Goal: Task Accomplishment & Management: Complete application form

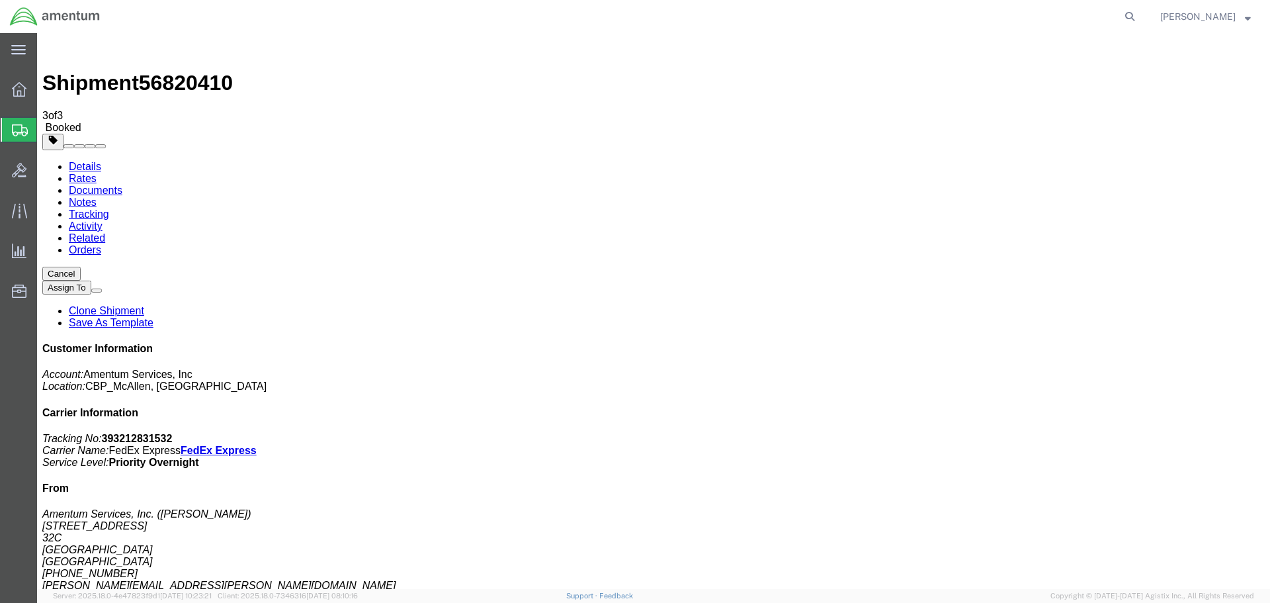
click at [0, 0] on span "Create Shipment" at bounding box center [0, 0] width 0 height 0
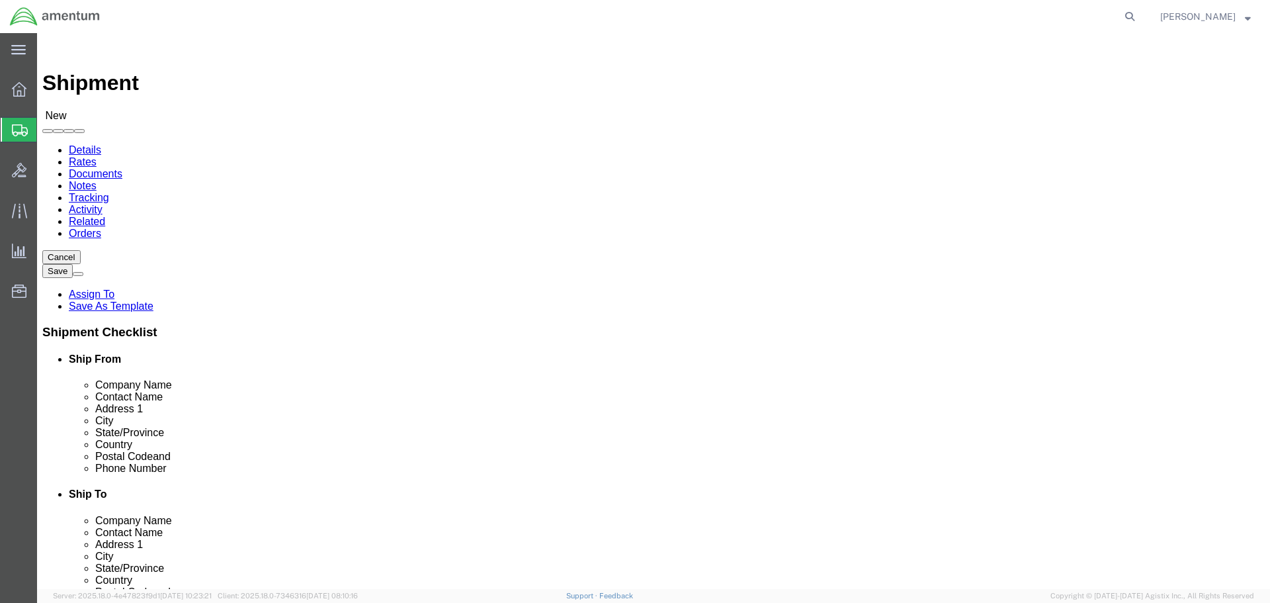
click div
select select "MYPROFILE"
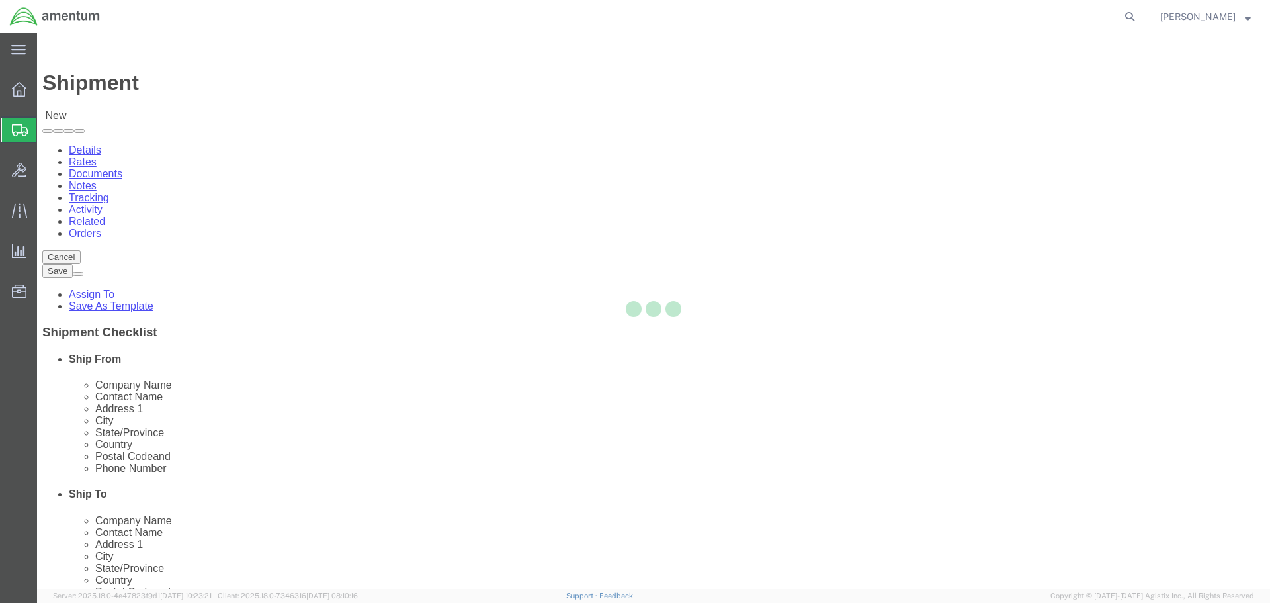
select select "[GEOGRAPHIC_DATA]"
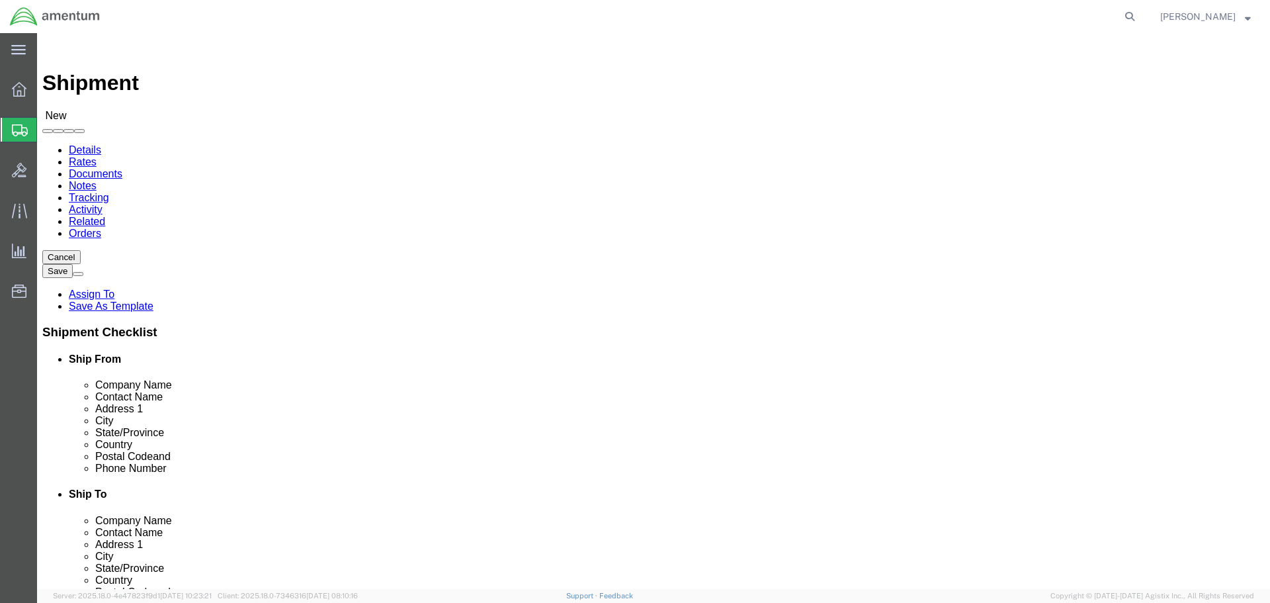
type input "EMI"
select select "49931"
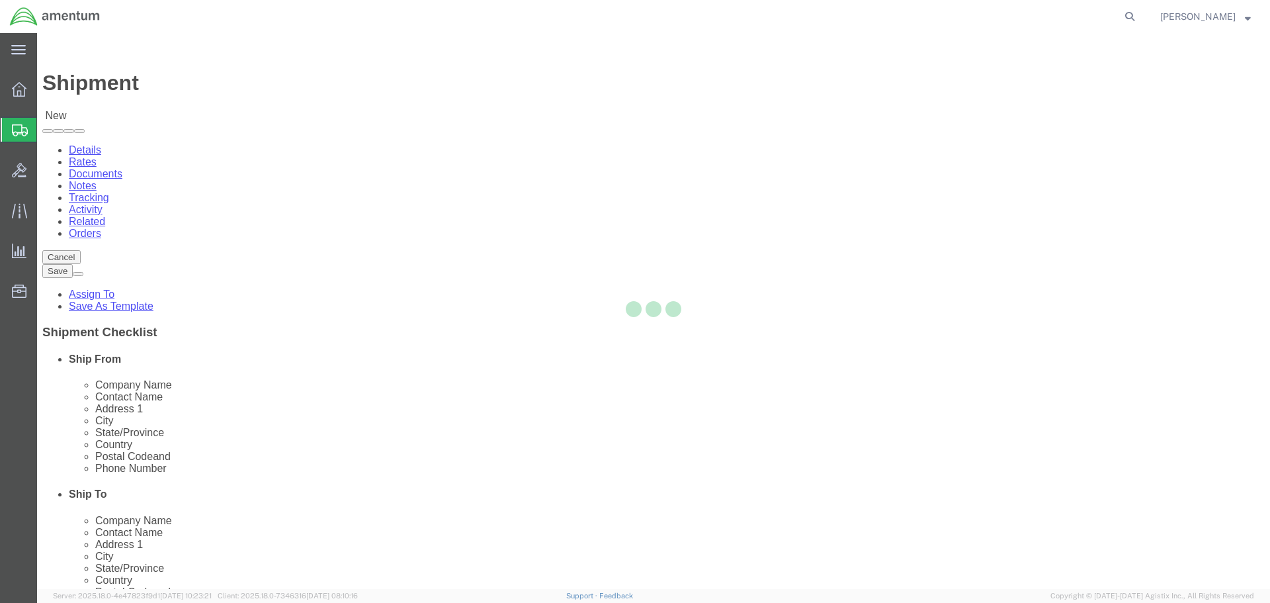
select select "FL"
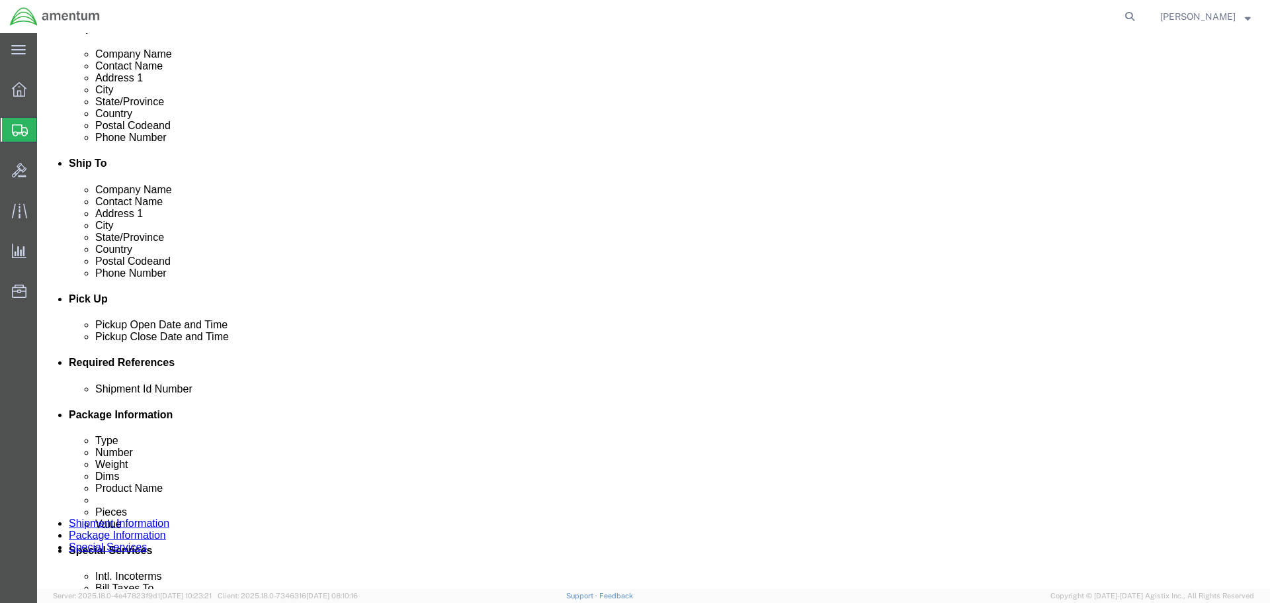
click div
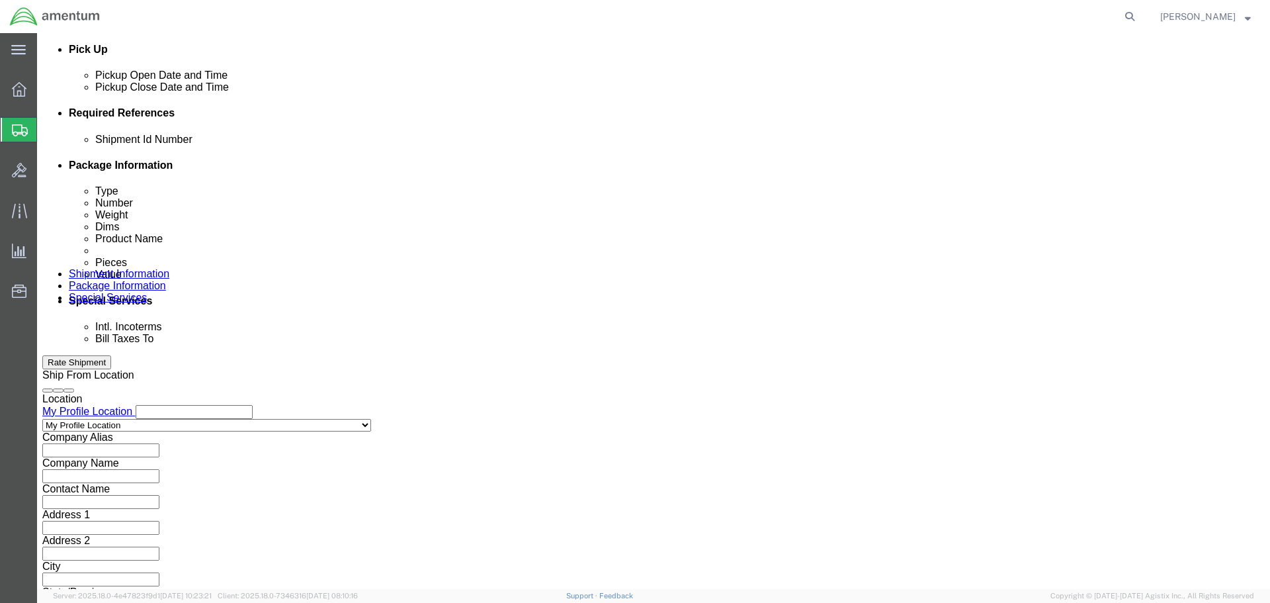
click button "Apply"
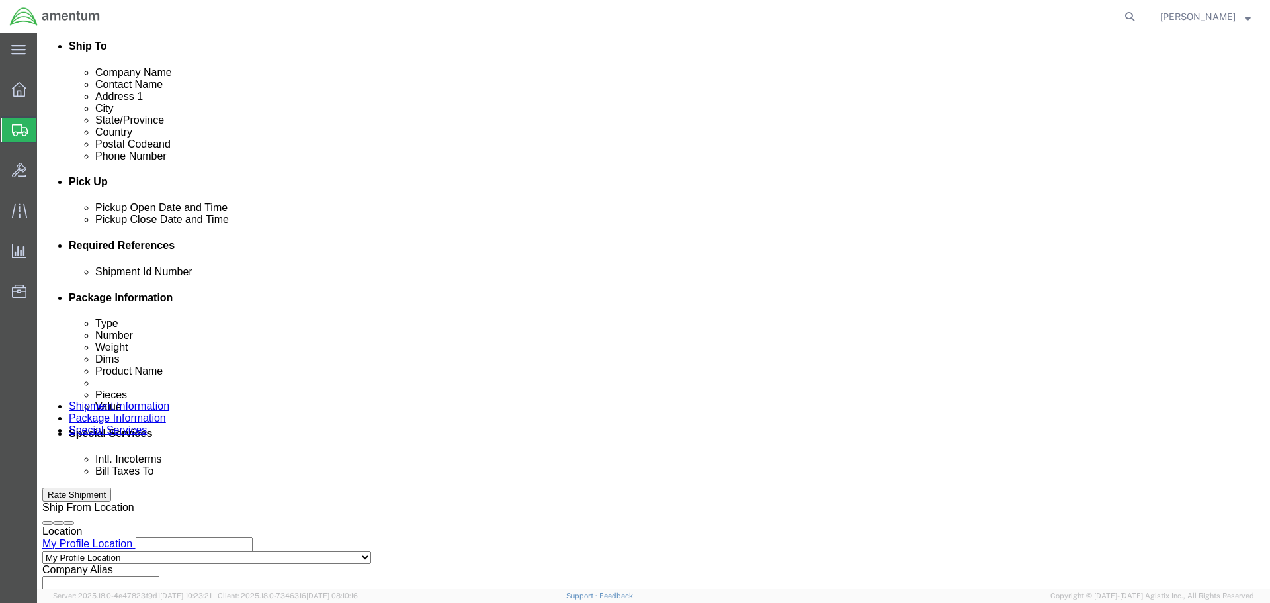
click div
click button "Apply"
click input "text"
drag, startPoint x: 267, startPoint y: 358, endPoint x: 68, endPoint y: 384, distance: 200.0
click div "Shipment Id Number 578-000425 Select Account Type Activity ID Airline Appointme…"
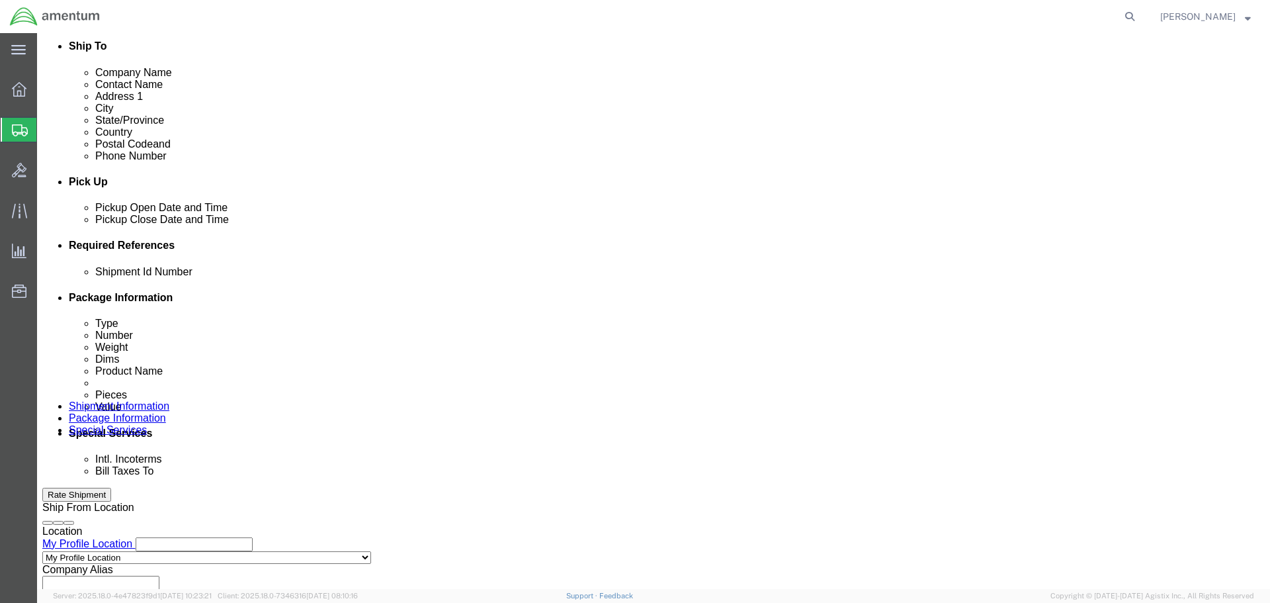
type input "578-000425"
click button "Add reference"
click select "Select Account Type Activity ID Airline Appointment Number ASN Batch Request # …"
select select "DEPT"
click select "Select Account Type Activity ID Airline Appointment Number ASN Batch Request # …"
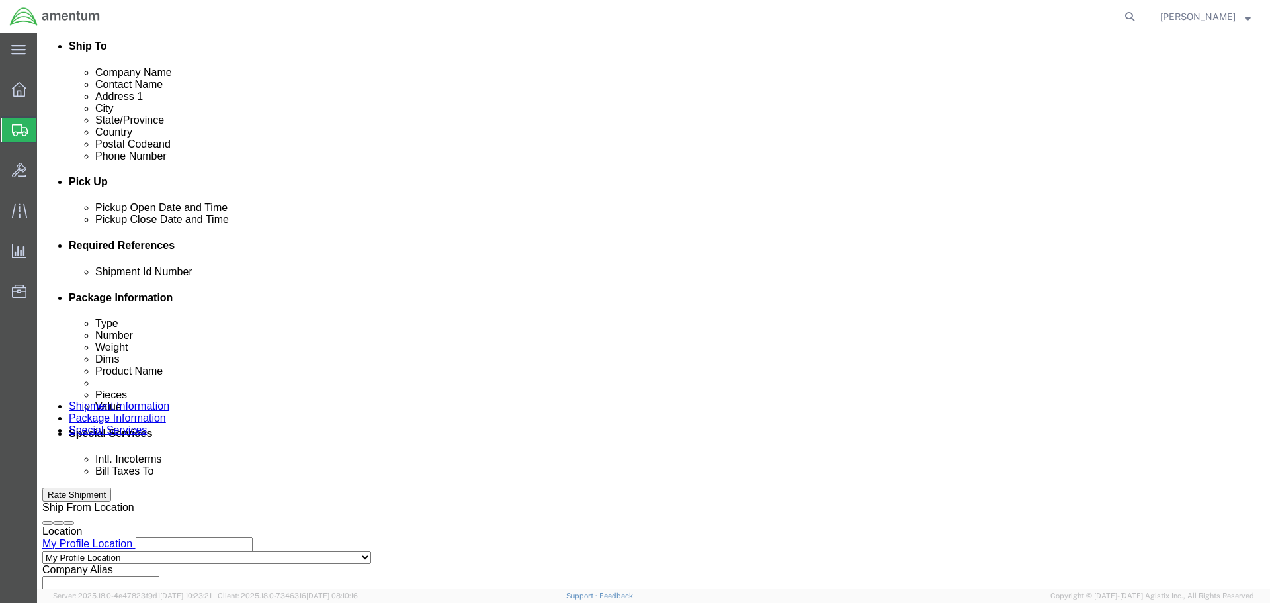
click input "text"
paste input "578-000425"
type input "578-000425"
click button "Add reference"
click select "Select Account Type Activity ID Airline Appointment Number ASN Batch Request # …"
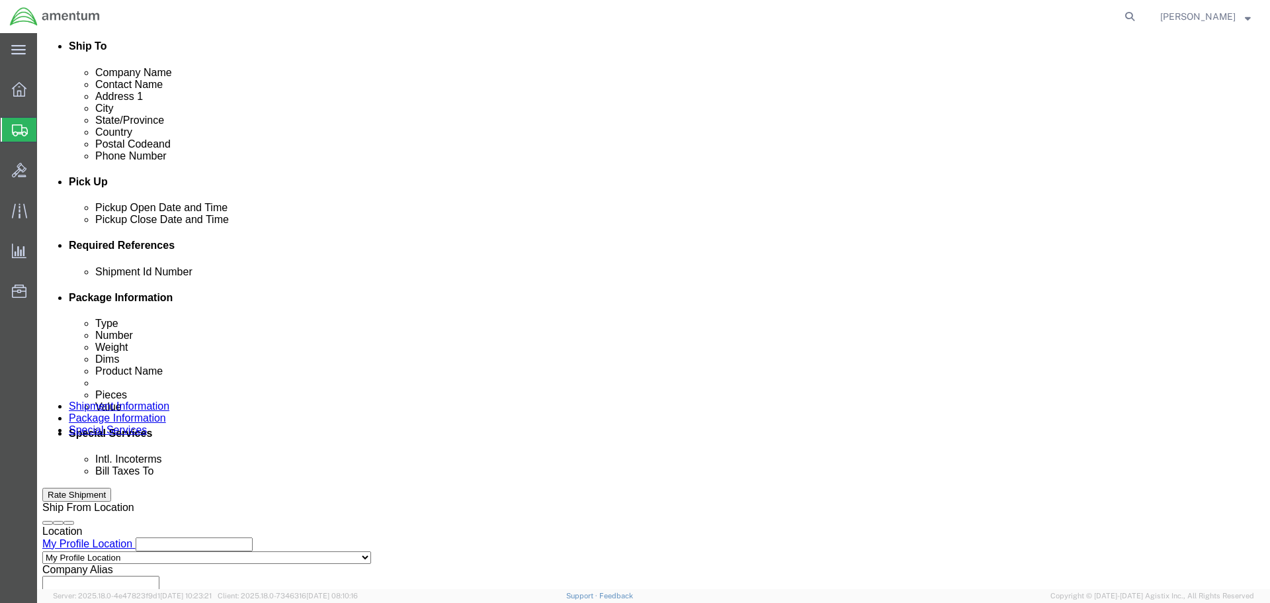
select select "CUSTREF"
click select "Select Account Type Activity ID Airline Appointment Number ASN Batch Request # …"
click input "text"
paste input "578-000425"
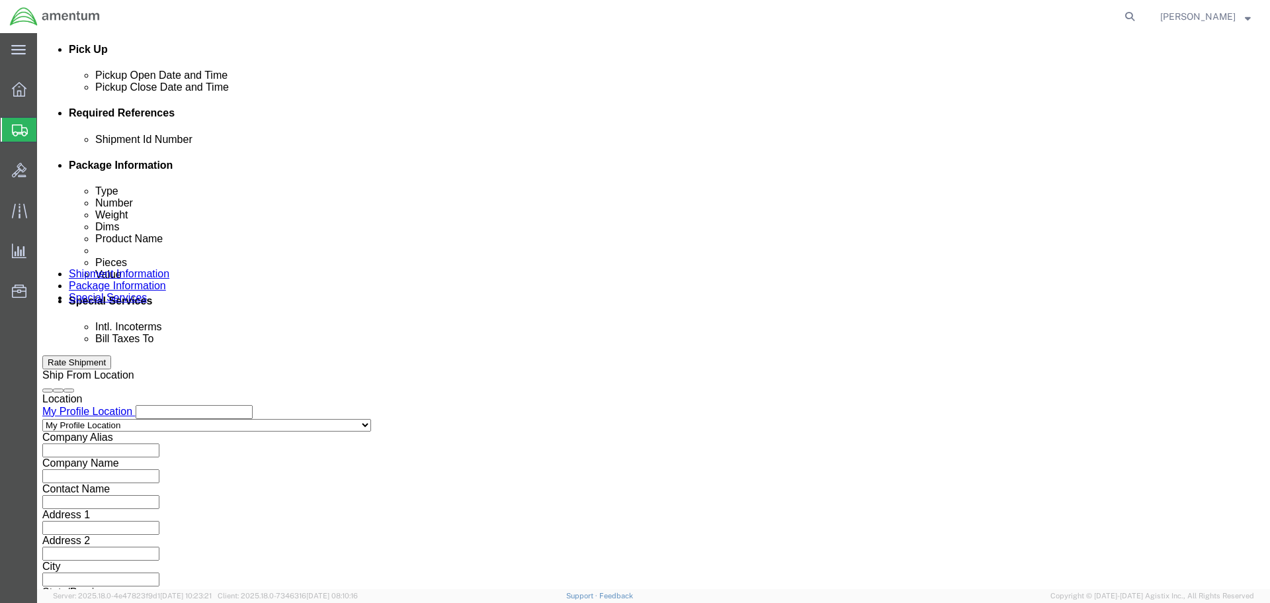
type input "578-000425"
click button "Continue"
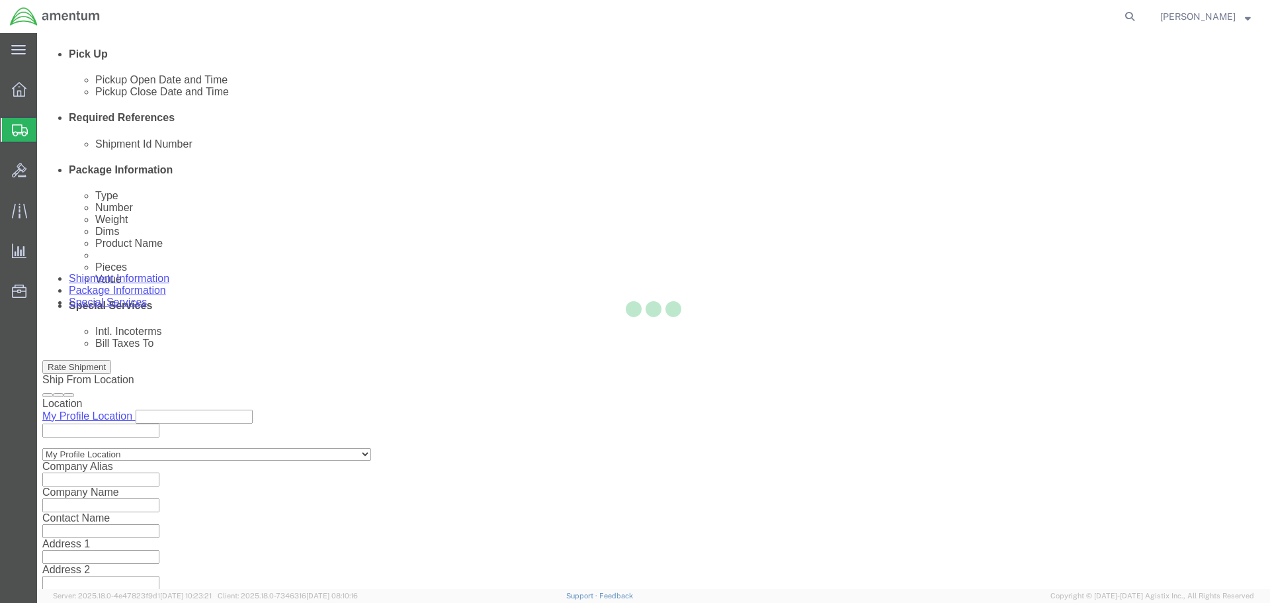
select select "CBOX"
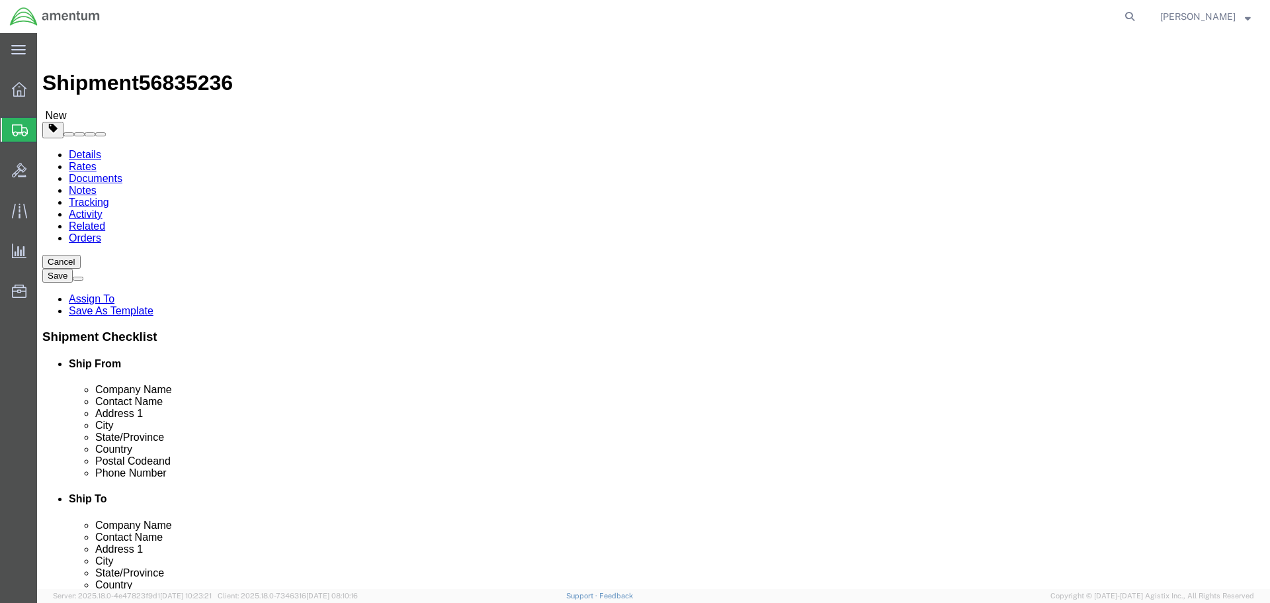
drag, startPoint x: 218, startPoint y: 286, endPoint x: 341, endPoint y: 300, distance: 123.9
click input "text"
type input "12"
type input "9"
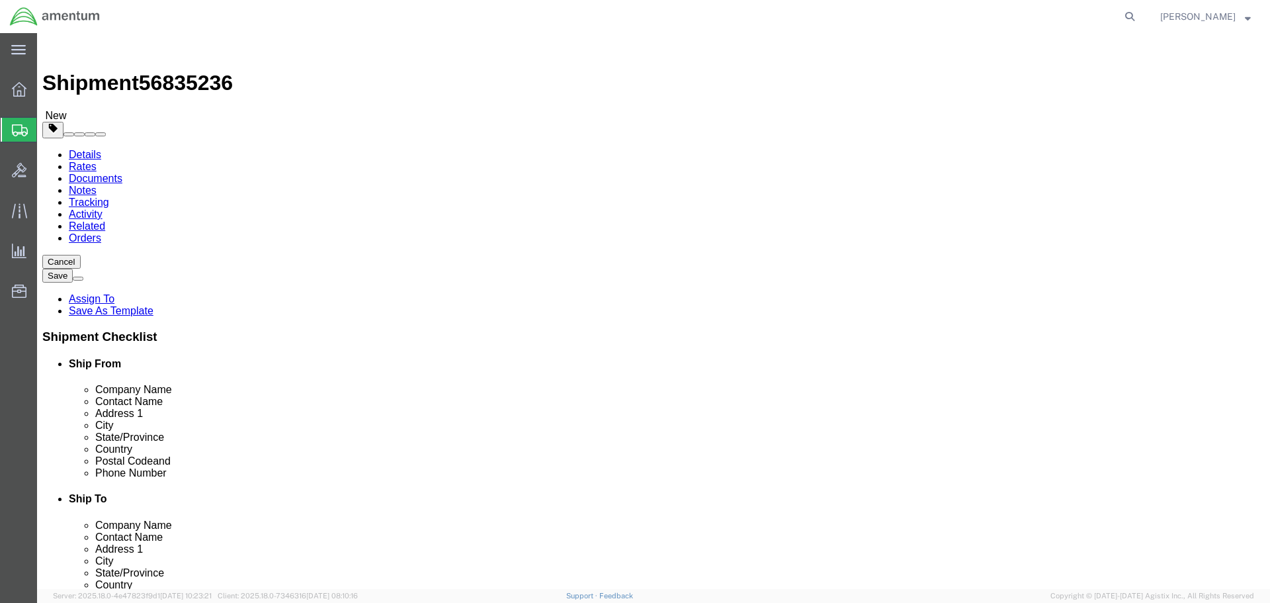
type input "1.4"
click link "Add Content"
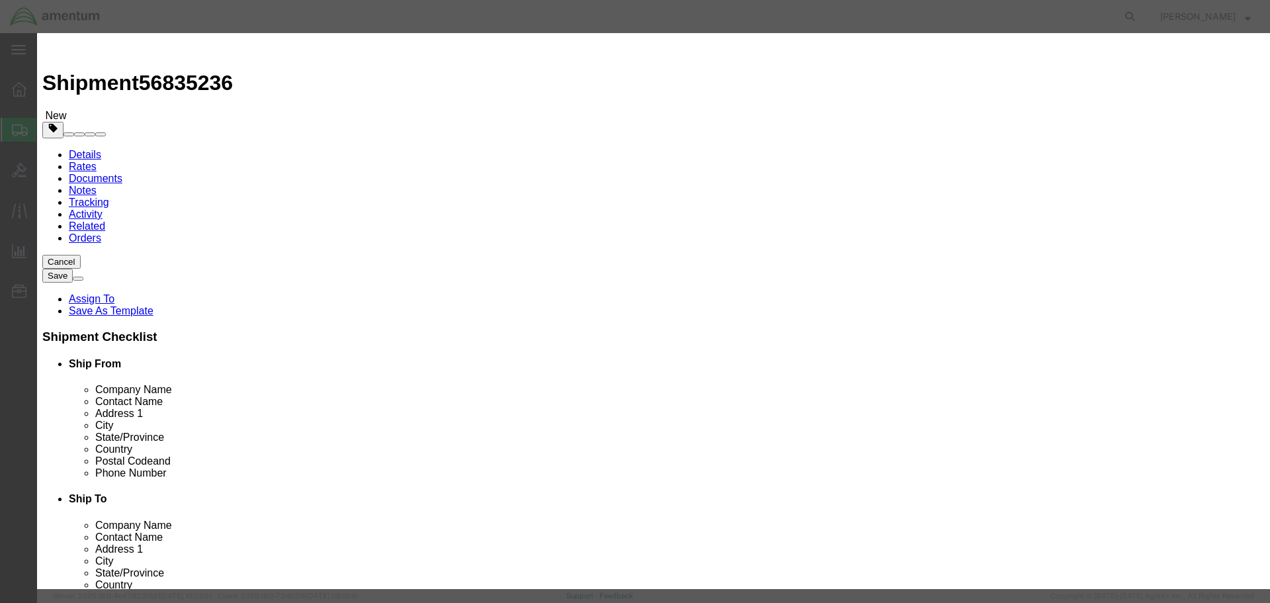
click input "text"
type input "TENSION ROLLER"
type input "1"
type input "10"
select select "USD"
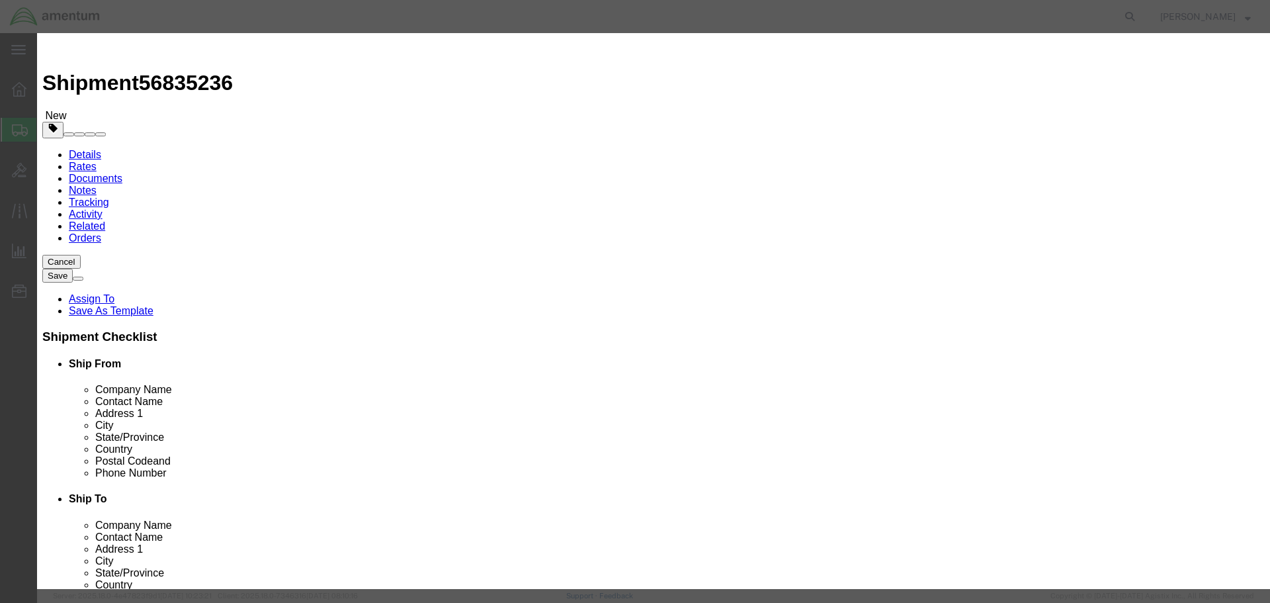
click button "Save & Close"
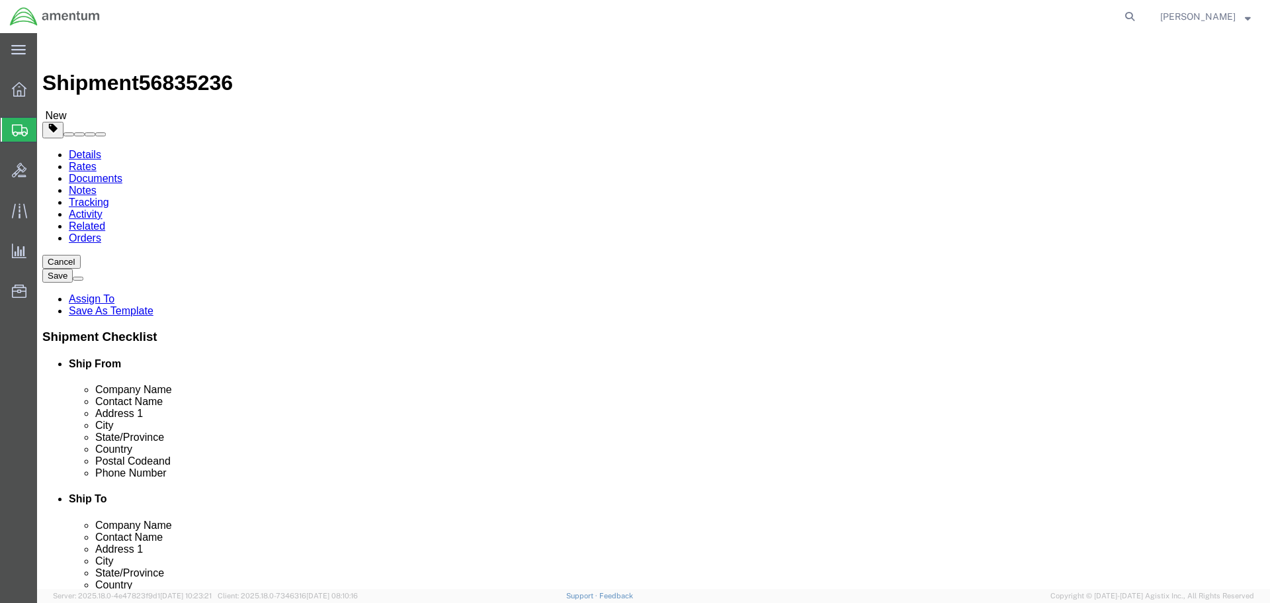
click button "Continue"
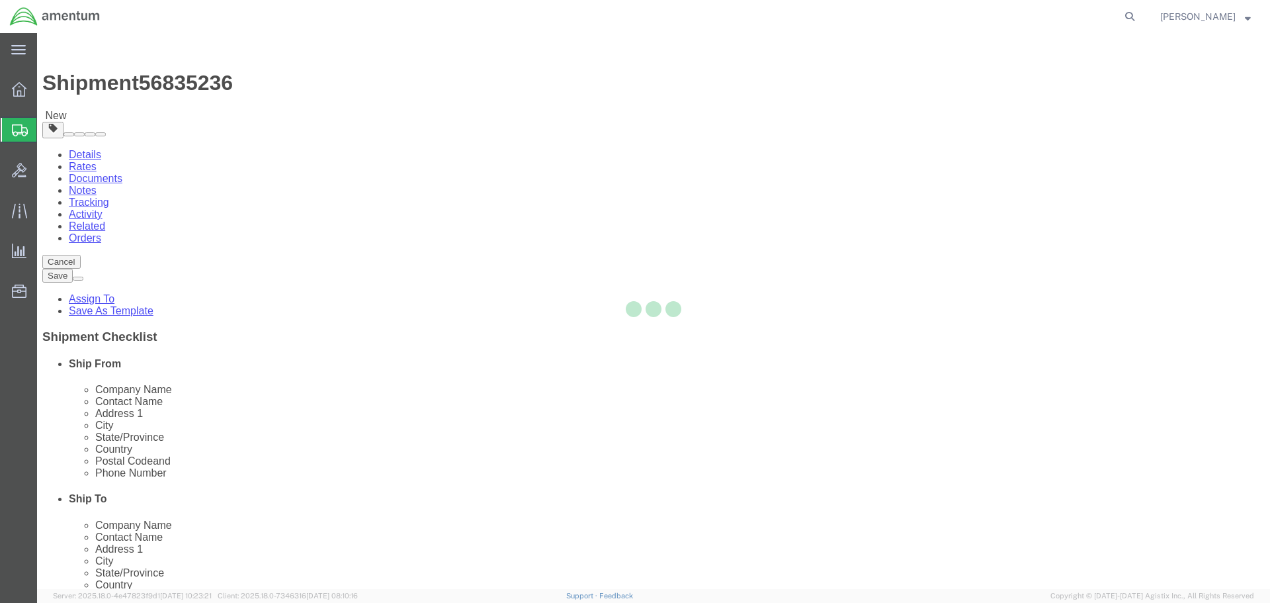
select select
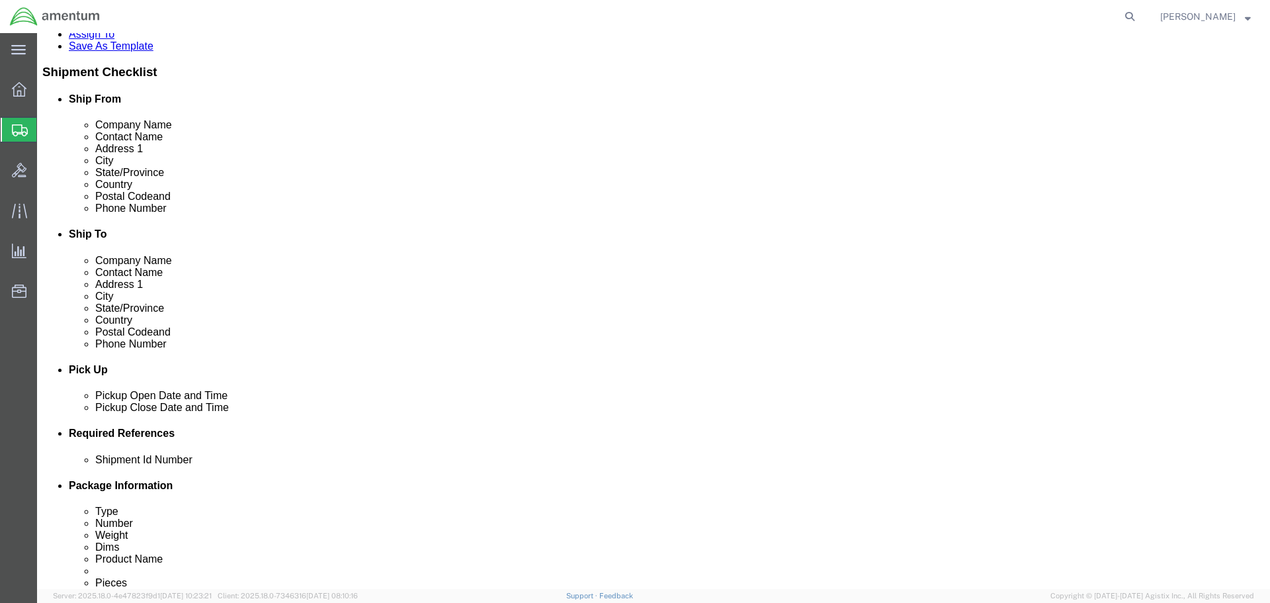
scroll to position [463, 0]
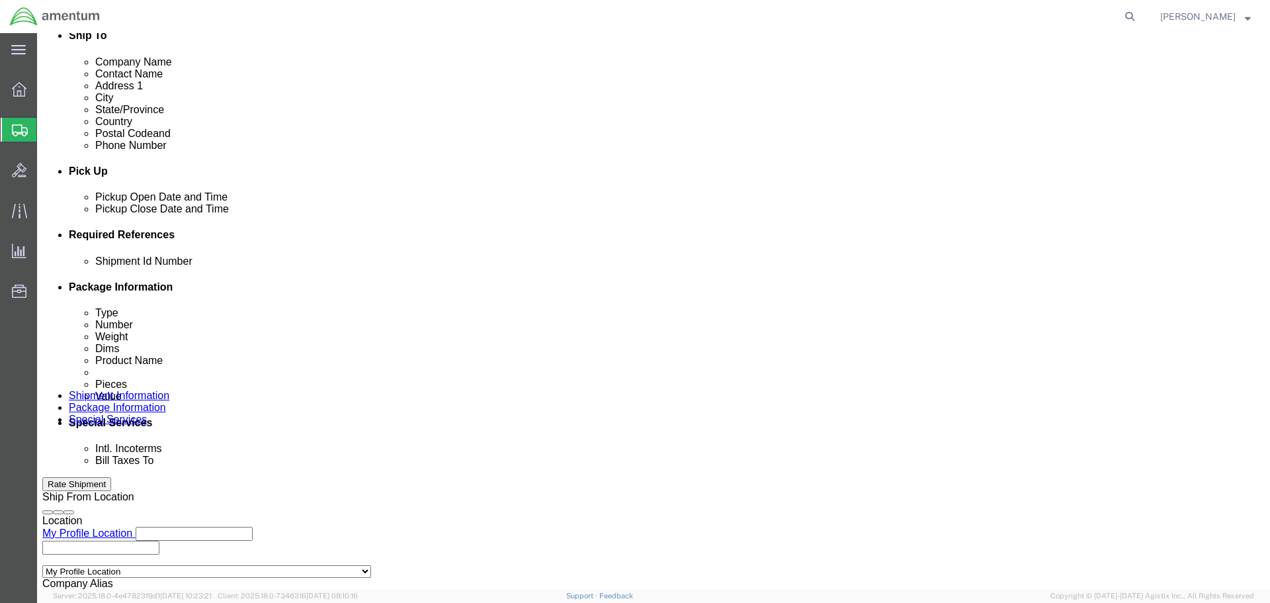
click select "Select Recipient Account Sender/Shipper Third Party Account"
select select "SHIP"
click select "Select Recipient Account Sender/Shipper Third Party Account"
click button "Rate Shipment"
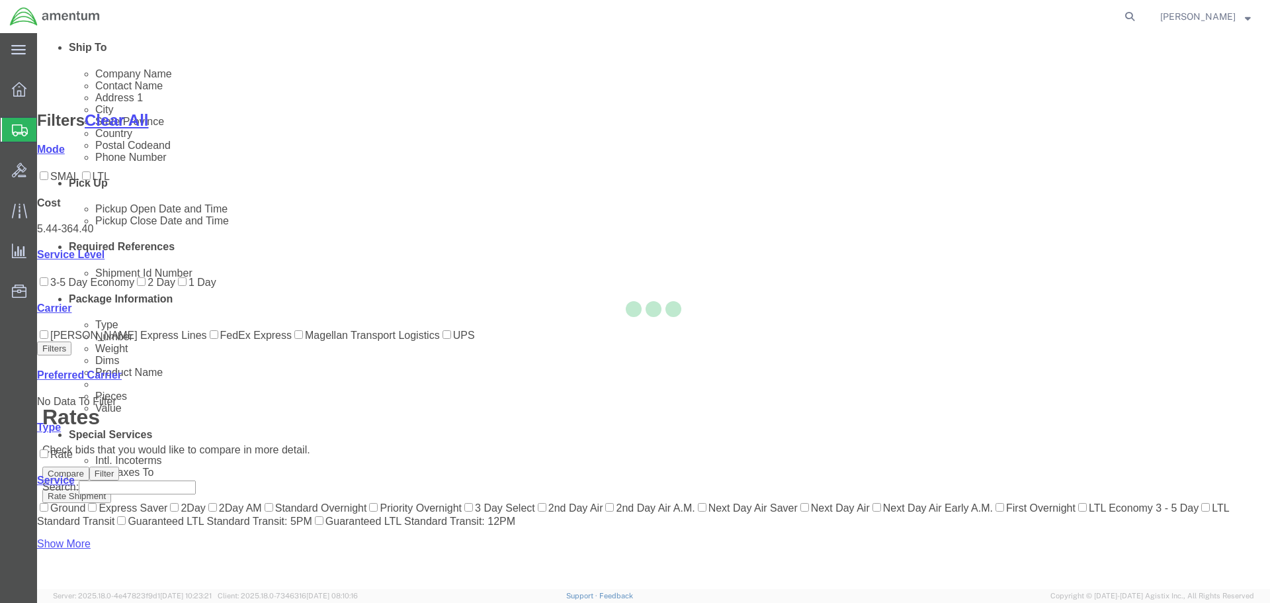
scroll to position [161, 0]
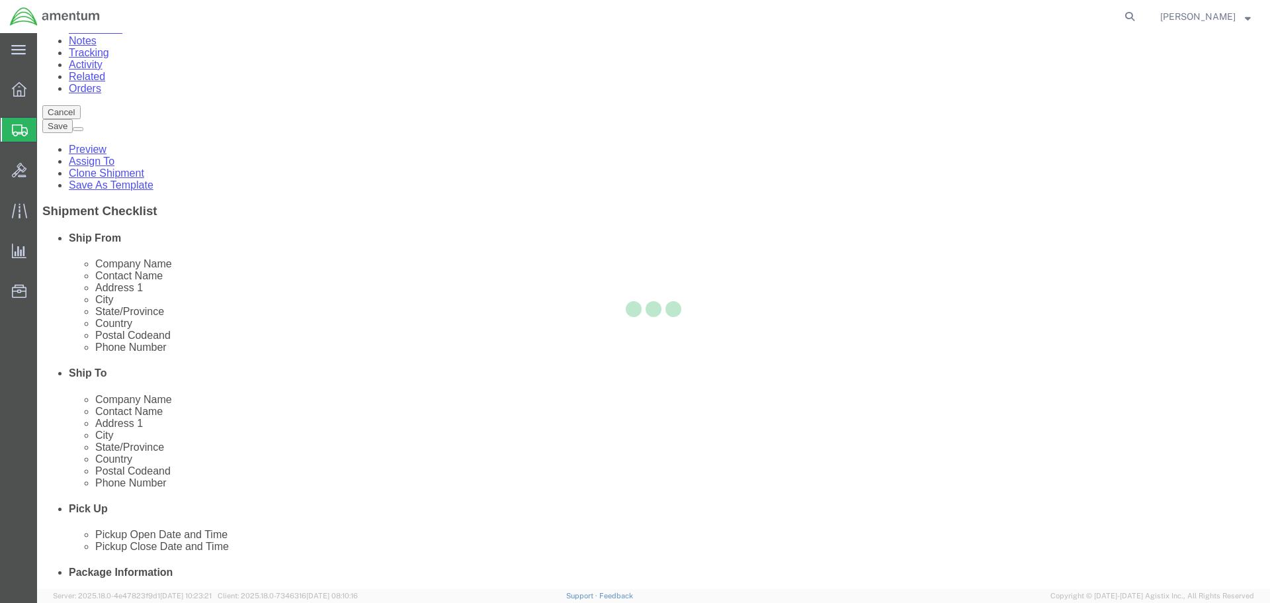
scroll to position [0, 0]
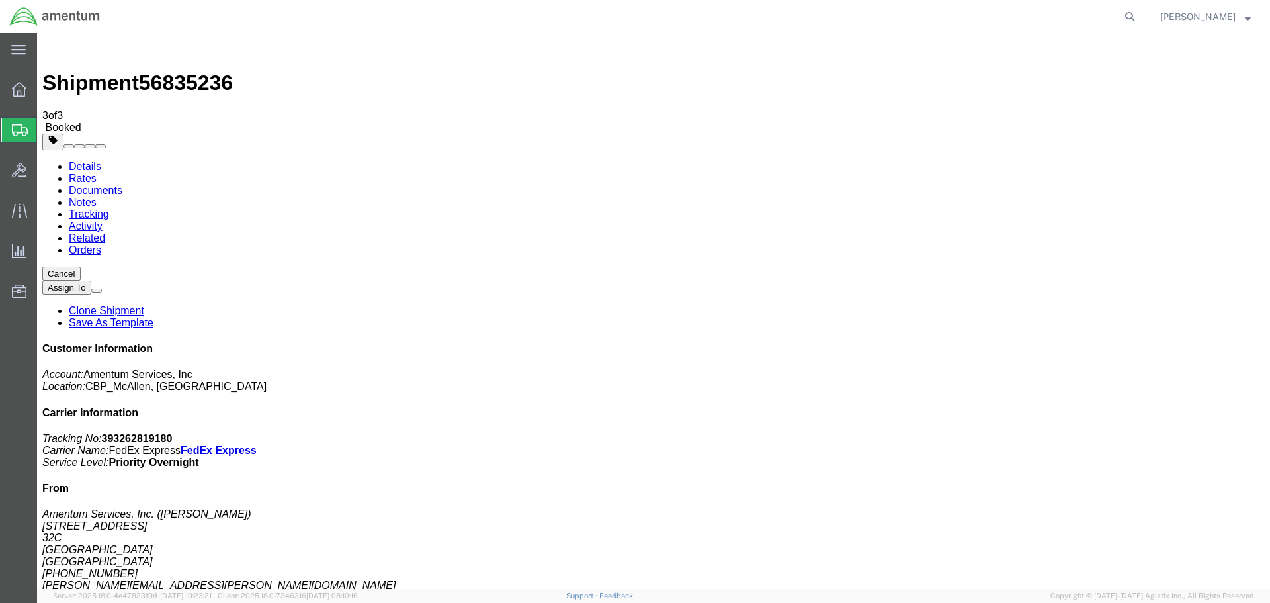
drag, startPoint x: 552, startPoint y: 236, endPoint x: 1170, endPoint y: 79, distance: 637.5
